Goal: Complete application form: Complete application form

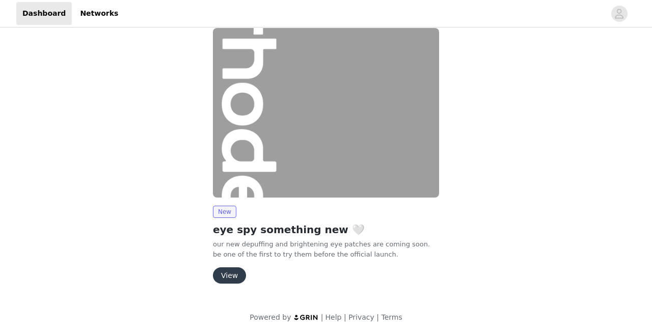
scroll to position [13, 0]
click at [221, 277] on button "View" at bounding box center [229, 276] width 33 height 16
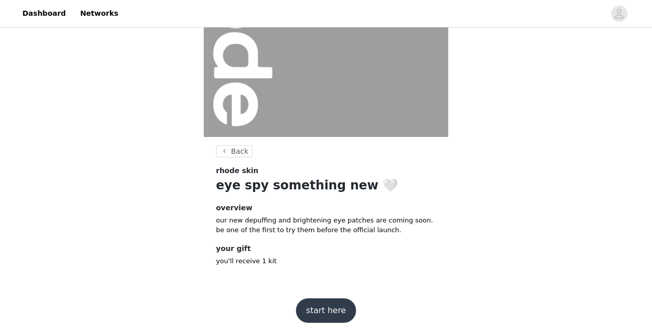
scroll to position [137, 0]
click at [313, 307] on button "start here" at bounding box center [326, 311] width 60 height 24
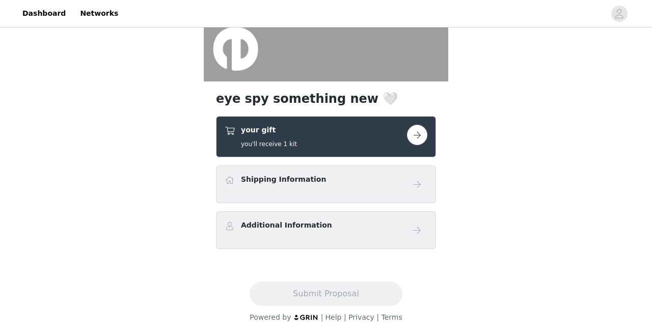
scroll to position [193, 0]
click at [407, 142] on link at bounding box center [417, 135] width 20 height 20
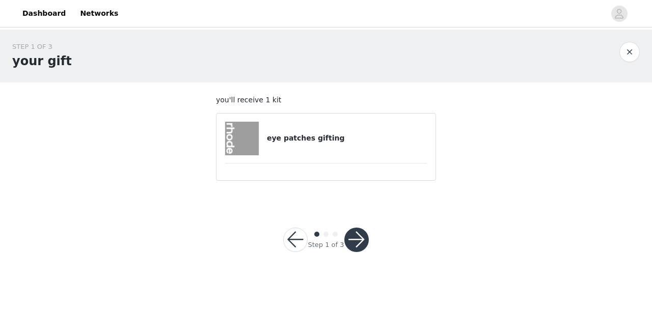
click at [320, 150] on div "eye patches gifting" at bounding box center [325, 139] width 203 height 34
click at [343, 187] on section "you'll receive 1 kit eye patches gifting" at bounding box center [326, 142] width 244 height 121
click at [351, 229] on button "button" at bounding box center [356, 240] width 24 height 24
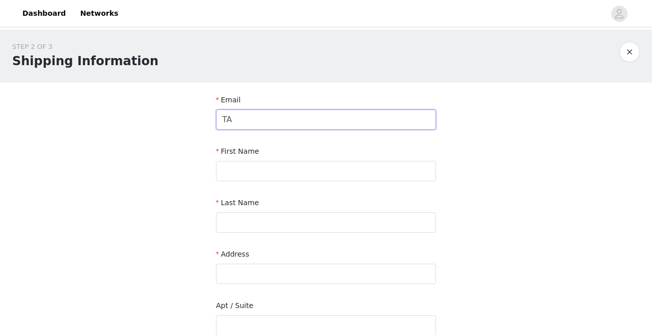
type input "T"
type input "tayloradamscollabs@gmail.com"
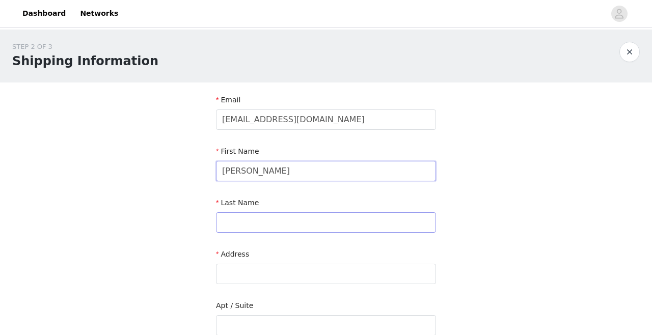
type input "Taylor"
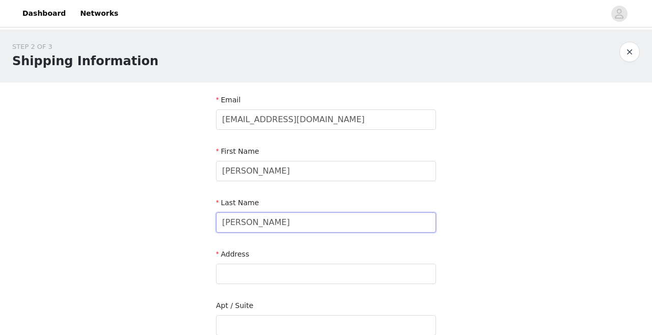
scroll to position [34, 0]
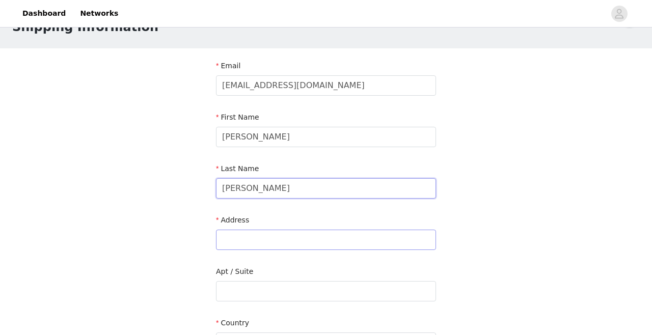
type input "Adams"
type input "q"
type input "15 Cliff Street"
click at [301, 292] on input "text" at bounding box center [326, 291] width 220 height 20
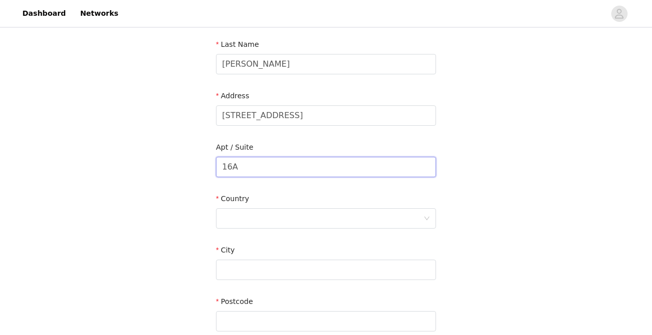
scroll to position [165, 0]
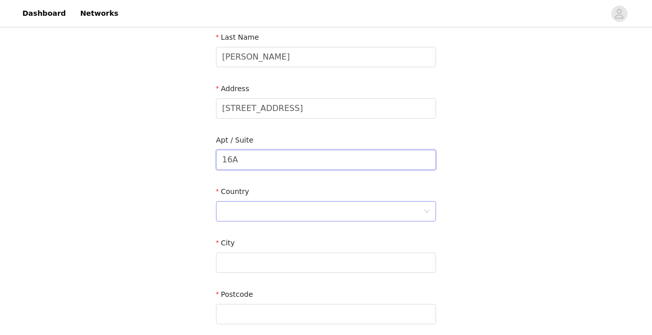
type input "16A"
click at [295, 218] on div at bounding box center [322, 211] width 201 height 19
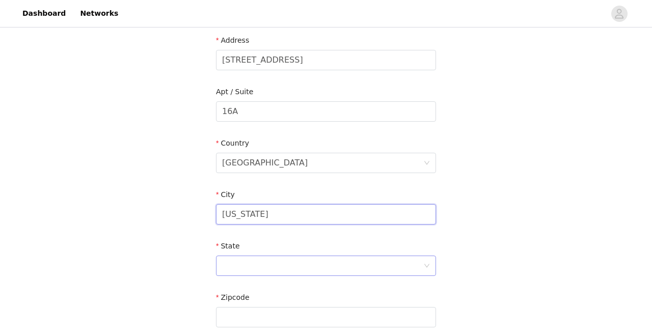
type input "New York"
click at [294, 262] on div at bounding box center [322, 265] width 201 height 19
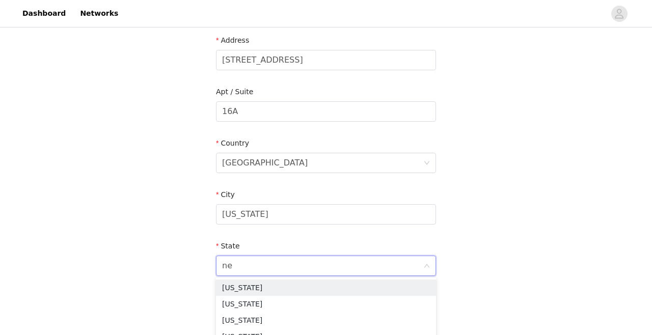
type input "new"
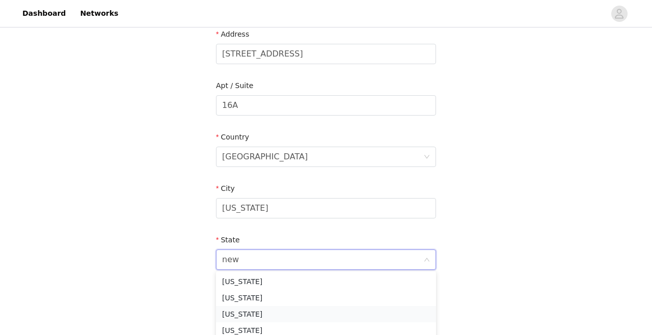
scroll to position [230, 0]
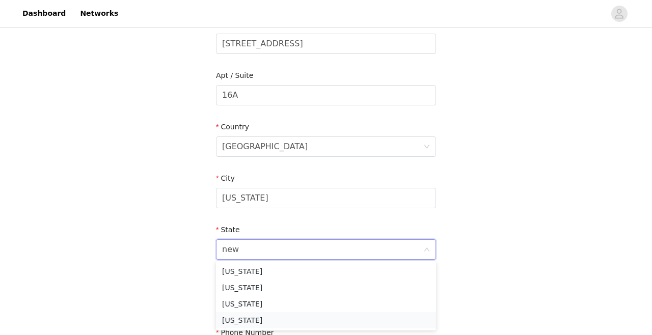
click at [264, 314] on li "New York" at bounding box center [326, 320] width 220 height 16
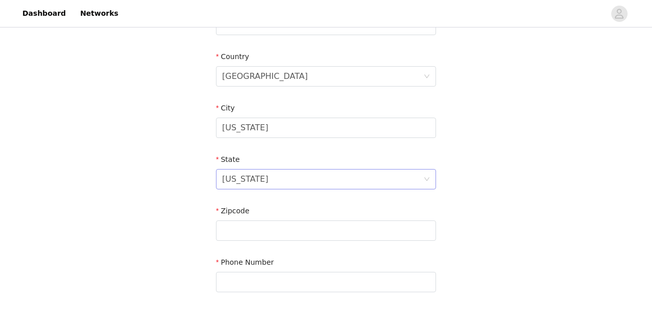
scroll to position [314, 0]
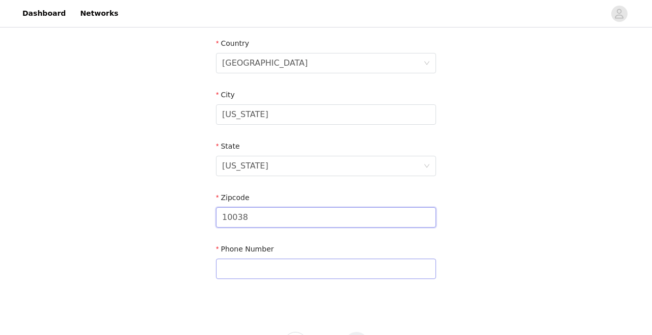
type input "10038"
type input "8609650140"
click at [476, 250] on div "STEP 2 OF 3 Shipping Information Email tayloradamscollabs@gmail.com First Name …" at bounding box center [326, 11] width 652 height 591
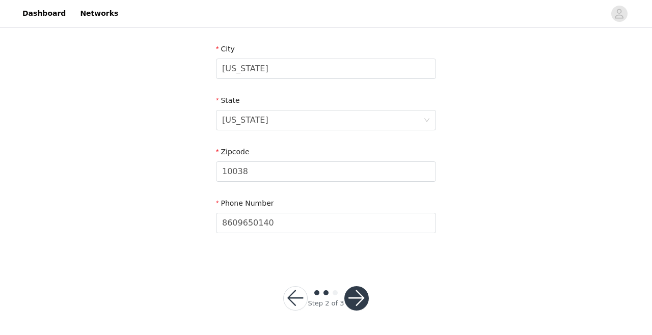
scroll to position [359, 0]
click at [356, 298] on button "button" at bounding box center [356, 299] width 24 height 24
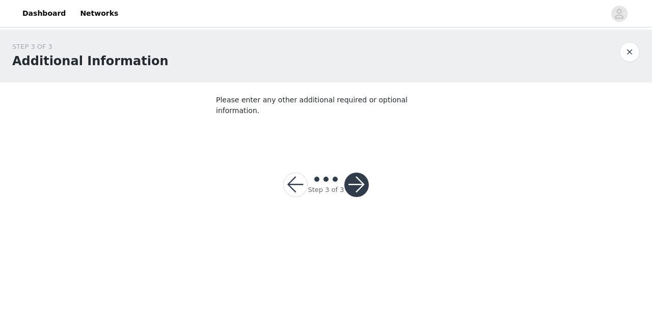
click at [356, 176] on button "button" at bounding box center [356, 185] width 24 height 24
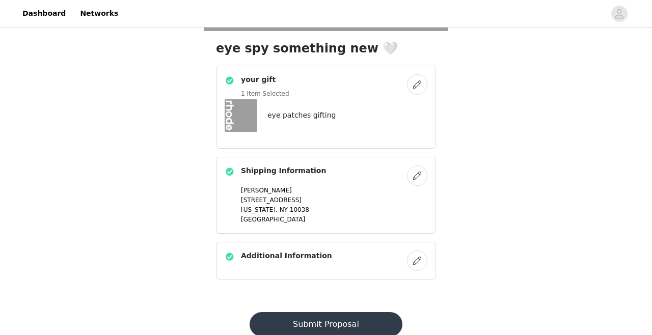
scroll to position [258, 0]
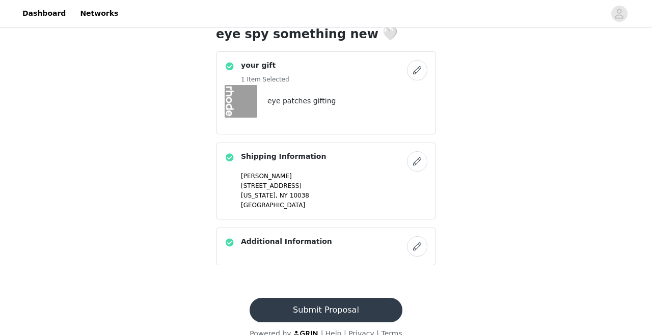
click at [330, 302] on button "Submit Proposal" at bounding box center [325, 310] width 152 height 24
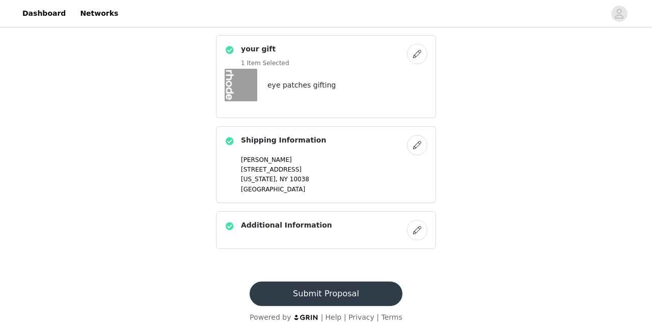
scroll to position [0, 0]
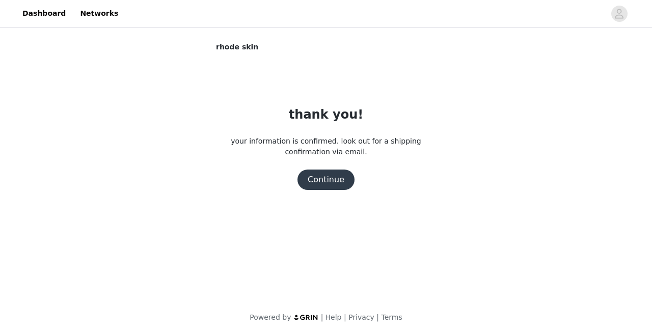
click at [335, 177] on button "Continue" at bounding box center [325, 180] width 57 height 20
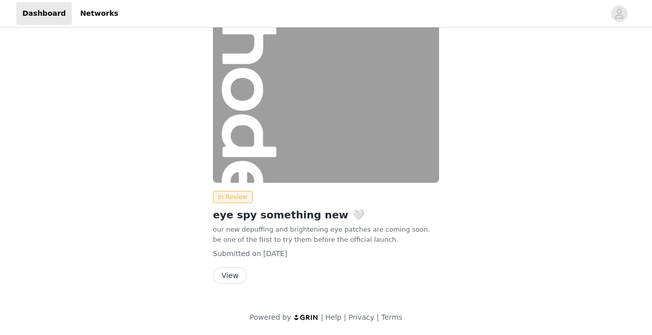
scroll to position [28, 0]
